Goal: Find specific page/section: Find specific page/section

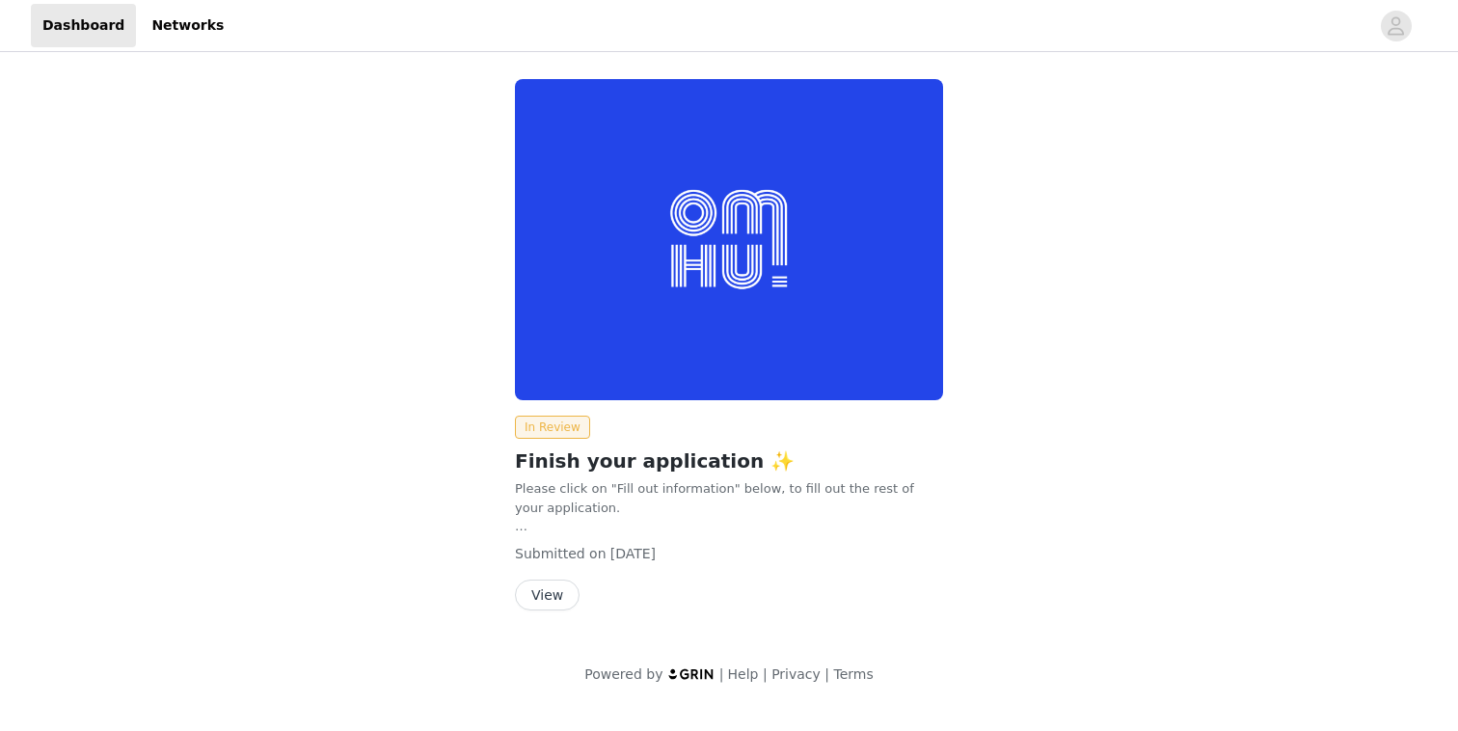
click at [573, 591] on button "View" at bounding box center [547, 594] width 65 height 31
